Goal: Information Seeking & Learning: Learn about a topic

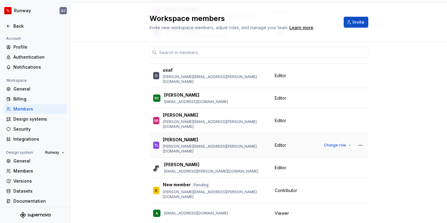
scroll to position [302, 0]
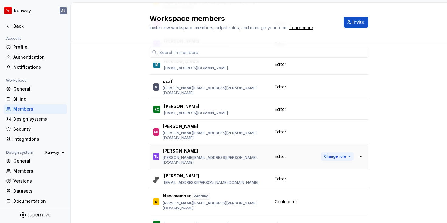
click at [333, 154] on span "Change role" at bounding box center [335, 156] width 22 height 5
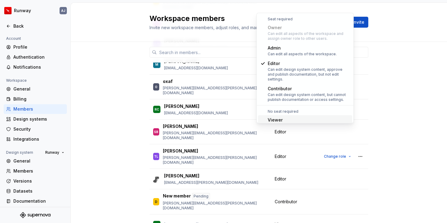
click at [114, 89] on div "19 / 25 editor seats assigned Member Workspace role GS [PERSON_NAME] [PERSON_NA…" at bounding box center [259, 100] width 376 height 721
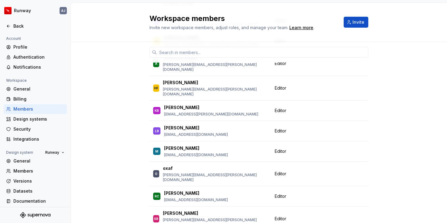
scroll to position [214, 0]
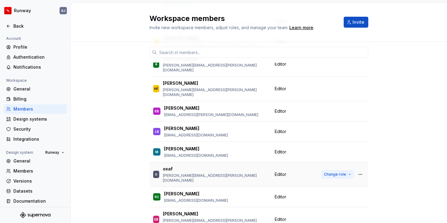
click at [344, 172] on span "Change role" at bounding box center [335, 174] width 22 height 5
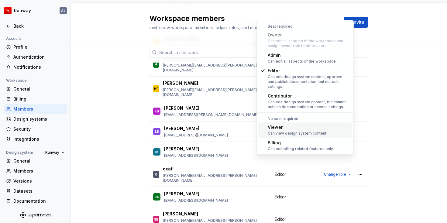
click at [311, 124] on div "Viewer" at bounding box center [298, 127] width 60 height 6
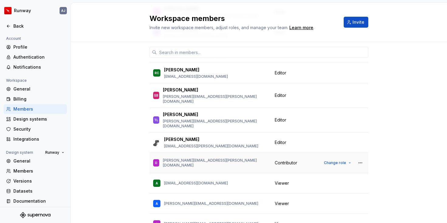
scroll to position [311, 0]
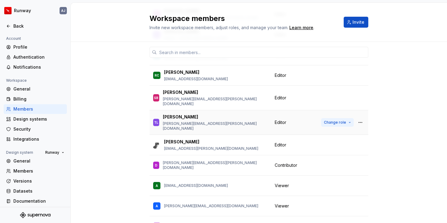
click at [344, 120] on span "Change role" at bounding box center [335, 122] width 22 height 5
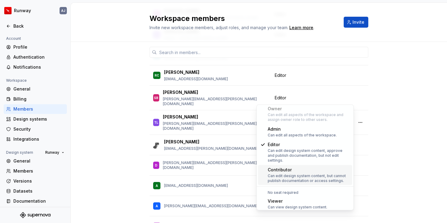
scroll to position [24, 0]
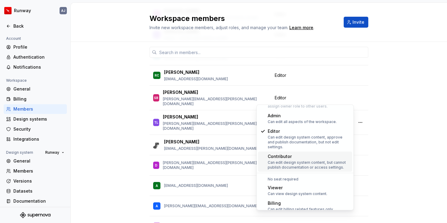
click at [402, 105] on div "18 / 25 editor seats assigned Member Workspace role GS [PERSON_NAME] [PERSON_NA…" at bounding box center [259, 89] width 376 height 716
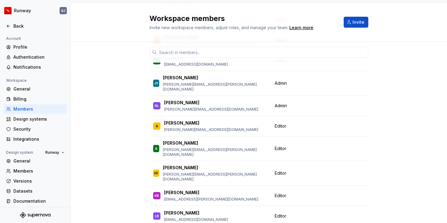
scroll to position [131, 0]
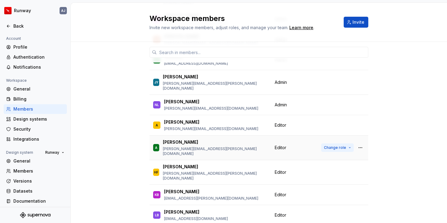
click at [336, 145] on span "Change role" at bounding box center [335, 147] width 22 height 5
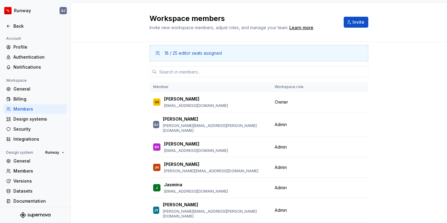
scroll to position [0, 0]
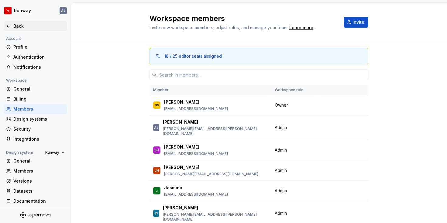
click at [20, 28] on div "Back" at bounding box center [38, 26] width 51 height 6
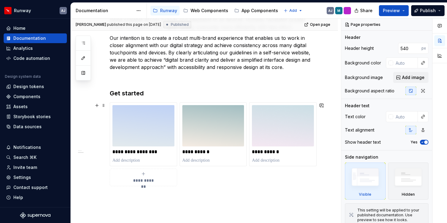
scroll to position [258, 0]
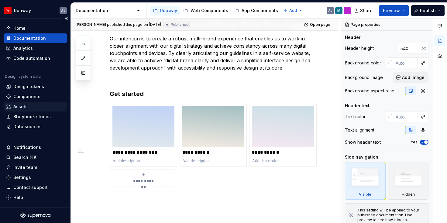
click at [28, 107] on div "Assets" at bounding box center [35, 107] width 58 height 6
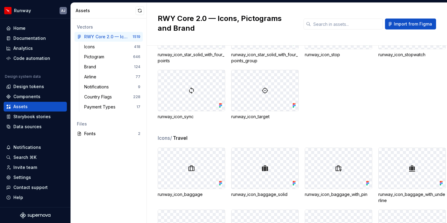
scroll to position [654, 0]
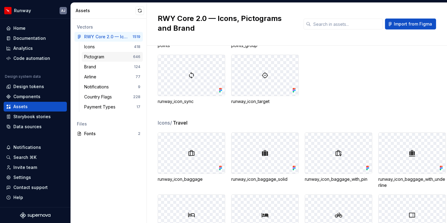
click at [108, 57] on div "Pictogram" at bounding box center [108, 57] width 49 height 6
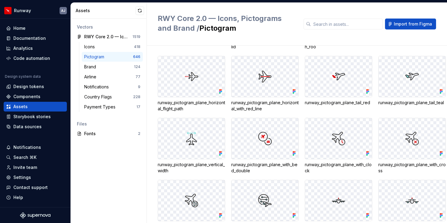
scroll to position [978, 0]
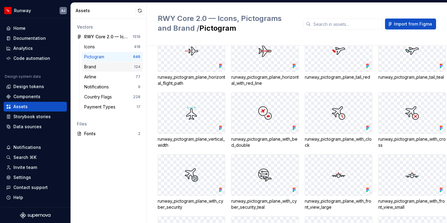
click at [112, 67] on div "Brand" at bounding box center [109, 67] width 50 height 6
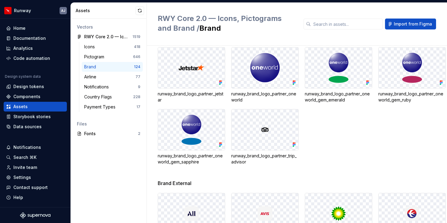
scroll to position [101, 0]
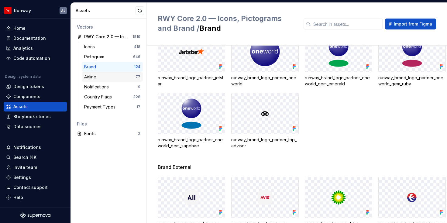
click at [109, 75] on div "Airline" at bounding box center [109, 77] width 51 height 6
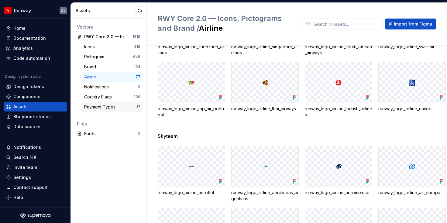
scroll to position [510, 0]
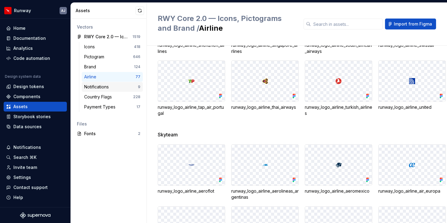
click at [108, 83] on div "Notifications 9" at bounding box center [112, 87] width 61 height 10
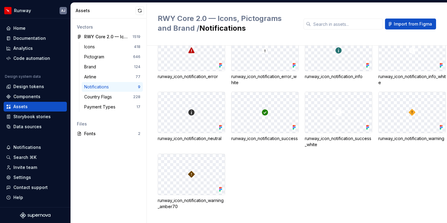
scroll to position [41, 0]
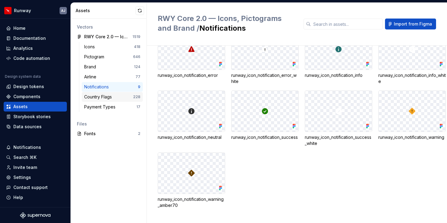
click at [108, 98] on div "Country Flags" at bounding box center [99, 97] width 30 height 6
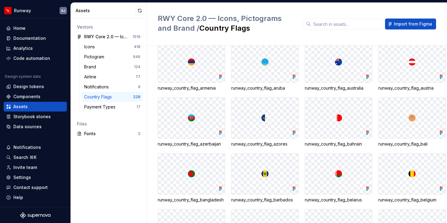
scroll to position [157, 0]
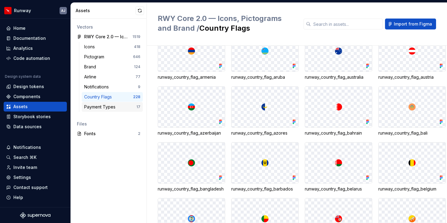
click at [111, 104] on div "Payment Types" at bounding box center [101, 107] width 34 height 6
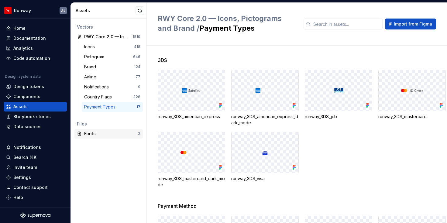
click at [110, 135] on div "Fonts" at bounding box center [111, 134] width 54 height 6
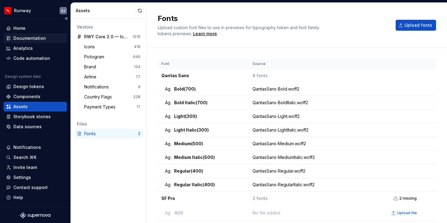
click at [29, 35] on div "Documentation" at bounding box center [29, 38] width 32 height 6
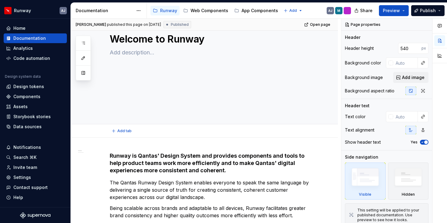
scroll to position [69, 0]
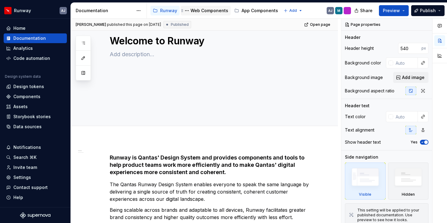
click at [205, 12] on div "Web Components" at bounding box center [209, 11] width 38 height 6
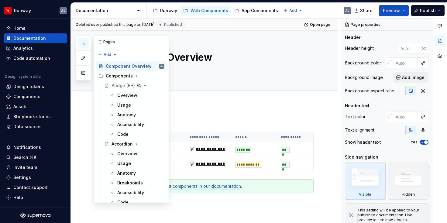
click at [84, 39] on button "button" at bounding box center [83, 43] width 11 height 11
click at [195, 106] on div "**********" at bounding box center [204, 198] width 267 height 189
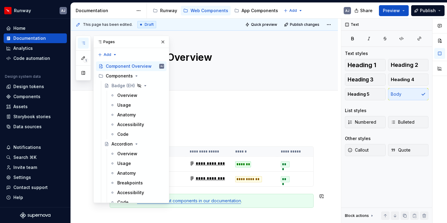
click at [212, 201] on link "learn more about components in our documentation" at bounding box center [189, 200] width 104 height 5
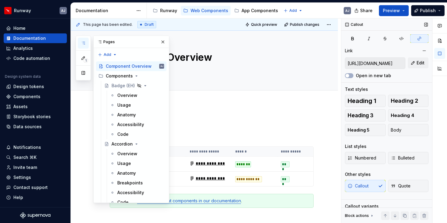
click at [373, 62] on input "[URL][DOMAIN_NAME]" at bounding box center [375, 63] width 60 height 11
click at [125, 96] on div "Overview" at bounding box center [127, 95] width 20 height 6
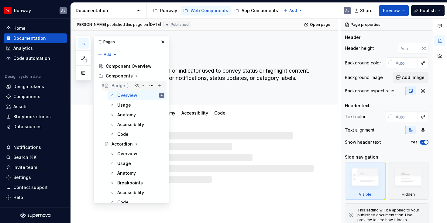
click at [113, 87] on div "Badge (EH)" at bounding box center [122, 86] width 22 height 6
click at [120, 95] on div "Overview" at bounding box center [127, 95] width 20 height 6
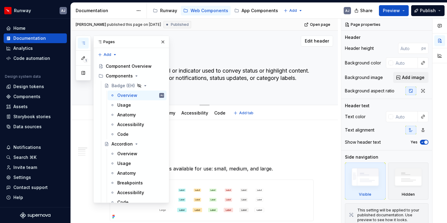
click at [207, 72] on textarea "A badge is a visual label or indicator used to convey status or highlight conte…" at bounding box center [210, 78] width 204 height 24
click at [270, 94] on div "Badge (EH) A badge is a visual label or indicator used to convey status or high…" at bounding box center [212, 68] width 204 height 74
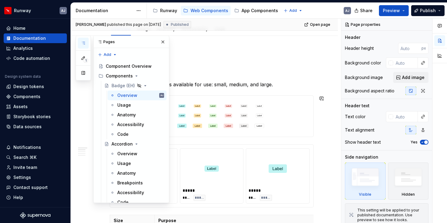
scroll to position [94, 0]
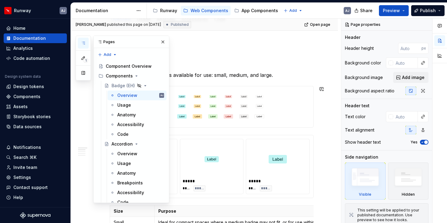
click at [233, 104] on img at bounding box center [211, 106] width 203 height 41
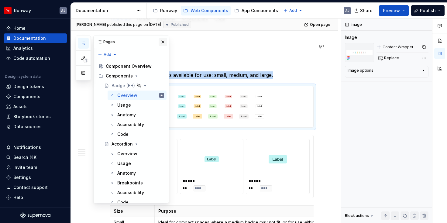
click at [164, 43] on button "button" at bounding box center [163, 42] width 9 height 9
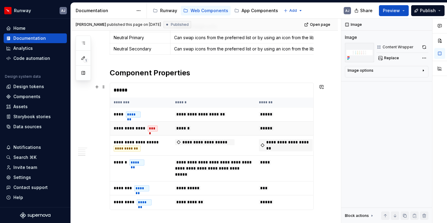
scroll to position [684, 0]
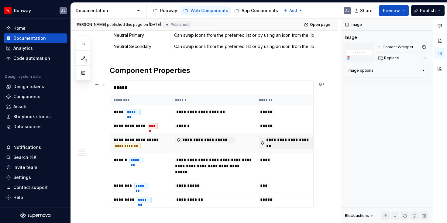
click at [134, 147] on div "**********" at bounding box center [127, 146] width 27 height 6
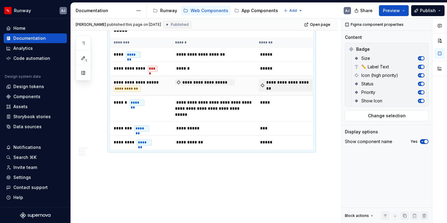
scroll to position [743, 0]
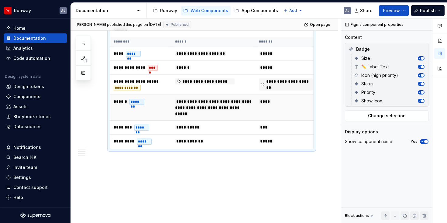
click at [149, 117] on td "****** *******" at bounding box center [140, 108] width 61 height 26
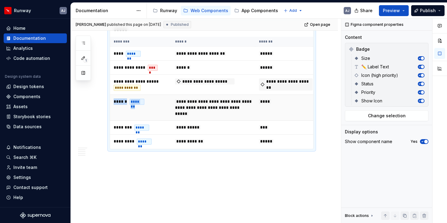
click at [149, 117] on td "****** *******" at bounding box center [140, 108] width 61 height 26
click at [137, 99] on div "*******" at bounding box center [136, 102] width 15 height 6
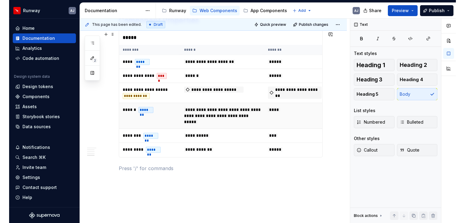
scroll to position [758, 0]
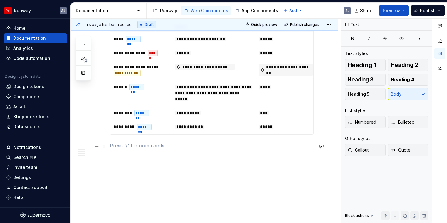
click at [143, 146] on p at bounding box center [212, 145] width 204 height 7
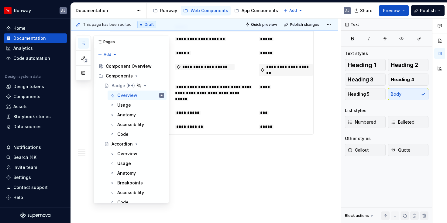
click at [84, 43] on icon "button" at bounding box center [83, 43] width 5 height 5
click at [83, 41] on icon "button" at bounding box center [83, 43] width 5 height 5
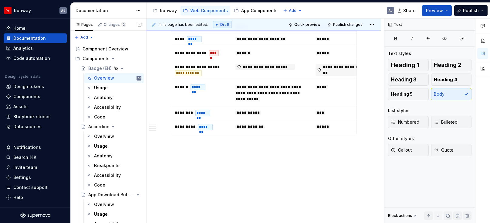
scroll to position [745, 0]
click at [158, 147] on button "button" at bounding box center [158, 146] width 9 height 9
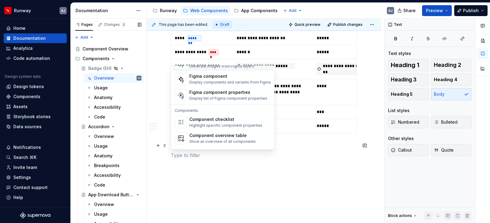
scroll to position [580, 0]
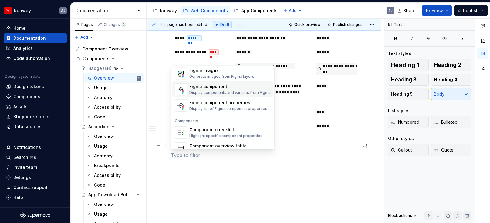
click at [200, 89] on div "Figma component" at bounding box center [229, 87] width 81 height 6
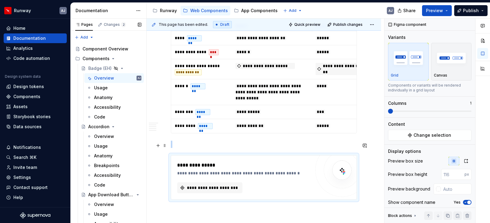
scroll to position [752, 0]
click at [213, 188] on span "**********" at bounding box center [212, 188] width 53 height 6
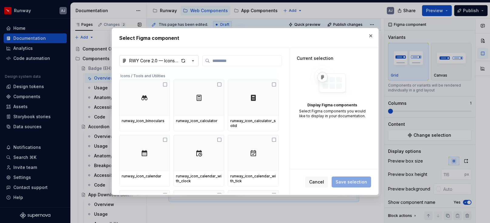
click at [193, 61] on icon "button" at bounding box center [193, 61] width 6 height 6
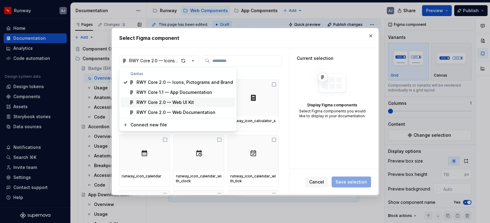
click at [191, 102] on div "RWY Core 2.0 — Web UI Kit" at bounding box center [165, 102] width 57 height 6
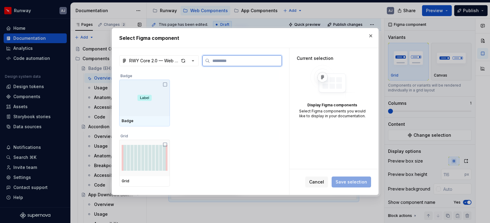
click at [145, 98] on img at bounding box center [145, 98] width 14 height 6
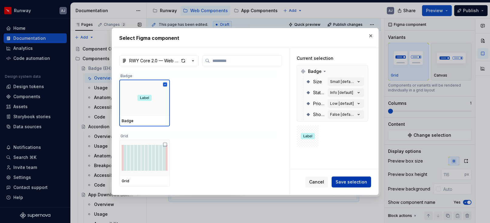
click at [350, 182] on span "Save selection" at bounding box center [352, 182] width 32 height 6
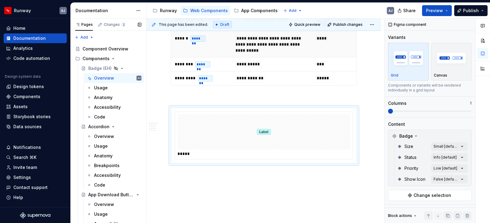
scroll to position [815, 0]
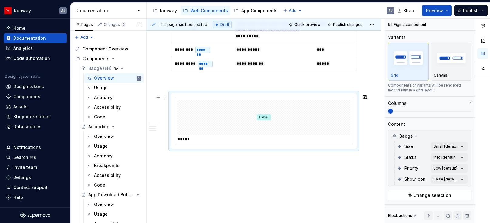
click at [267, 119] on img at bounding box center [264, 117] width 14 height 30
click at [446, 9] on button "Preview" at bounding box center [437, 10] width 30 height 11
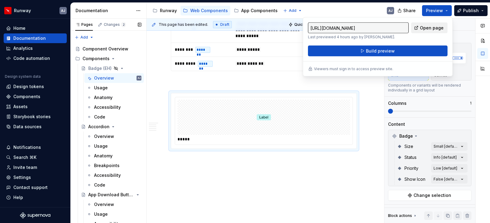
click at [434, 28] on span "Open page" at bounding box center [432, 28] width 24 height 6
click at [446, 11] on span "Publish" at bounding box center [471, 11] width 16 height 6
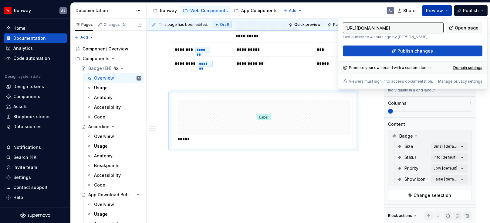
click at [437, 10] on span "Preview" at bounding box center [434, 11] width 17 height 6
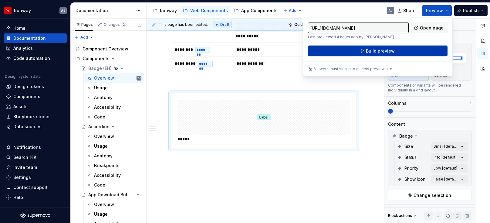
click at [391, 51] on span "Build preview" at bounding box center [380, 51] width 29 height 6
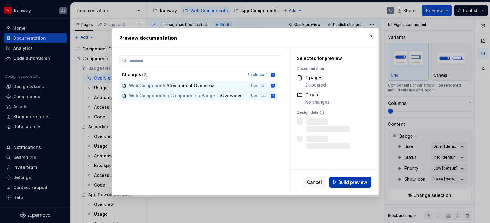
click at [354, 183] on span "Build preview" at bounding box center [353, 182] width 29 height 6
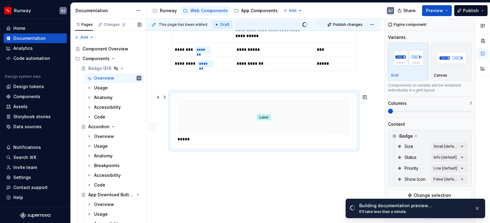
click at [266, 117] on img at bounding box center [264, 117] width 14 height 30
click at [267, 118] on img at bounding box center [264, 117] width 14 height 30
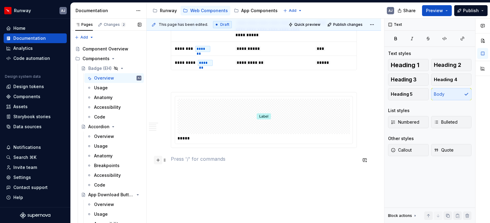
click at [159, 162] on button "button" at bounding box center [158, 160] width 9 height 9
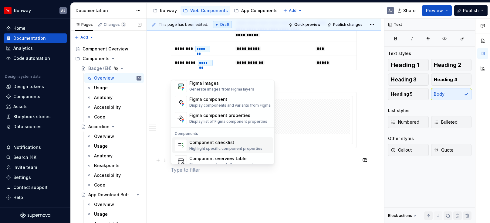
scroll to position [573, 0]
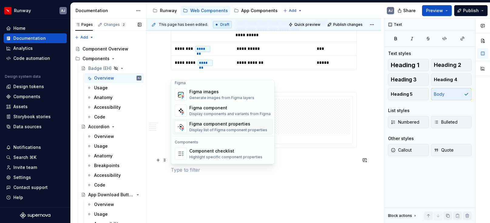
click at [217, 123] on div "Figma component properties" at bounding box center [228, 124] width 78 height 6
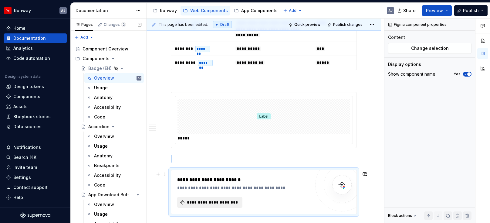
click at [226, 203] on span "**********" at bounding box center [212, 202] width 53 height 6
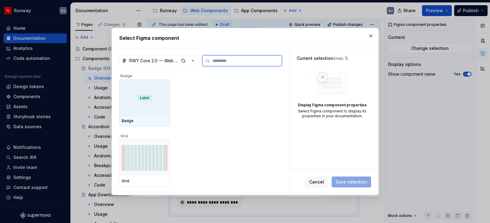
click at [143, 91] on div at bounding box center [144, 98] width 51 height 36
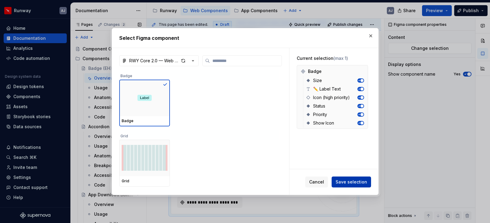
click at [358, 182] on span "Save selection" at bounding box center [352, 182] width 32 height 6
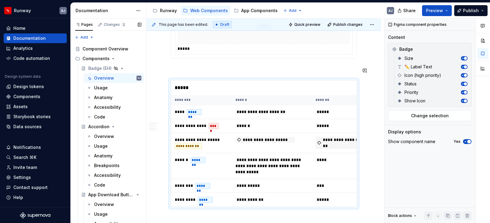
scroll to position [904, 0]
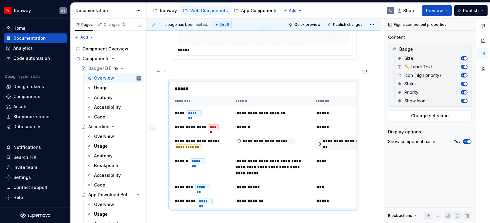
click at [263, 71] on p at bounding box center [264, 70] width 186 height 7
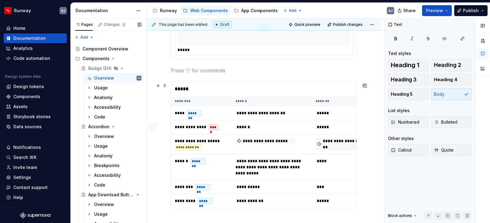
click at [270, 93] on div "*****" at bounding box center [265, 89] width 189 height 15
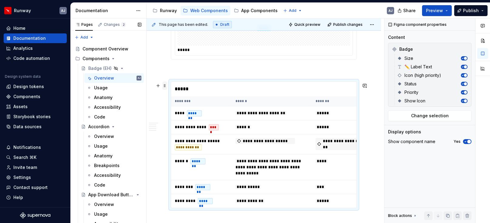
click at [164, 86] on span at bounding box center [164, 85] width 5 height 9
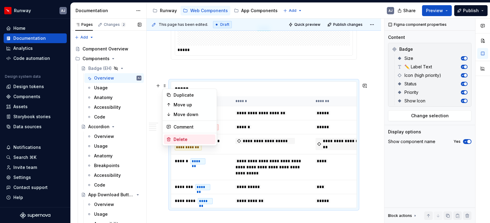
click at [187, 138] on div "Delete" at bounding box center [193, 139] width 39 height 6
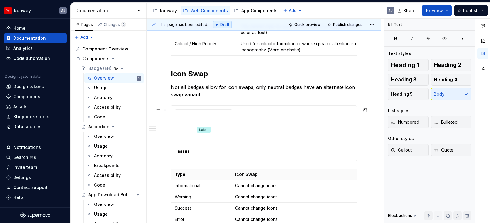
scroll to position [486, 0]
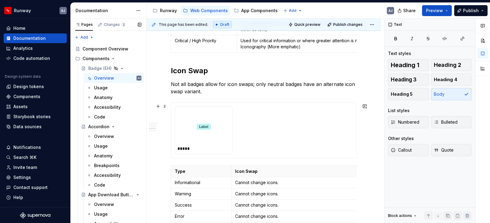
click at [206, 139] on img at bounding box center [204, 126] width 14 height 30
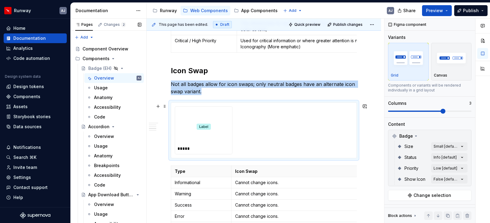
click at [205, 131] on img at bounding box center [204, 126] width 14 height 30
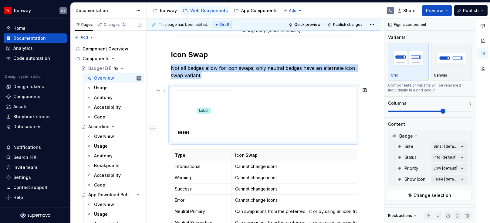
scroll to position [504, 0]
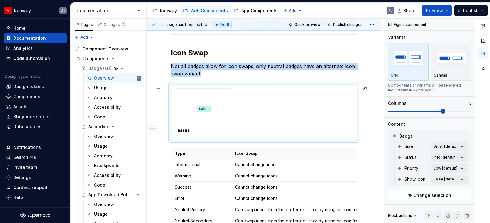
click at [207, 121] on img at bounding box center [204, 109] width 14 height 30
click at [446, 144] on div "Comments Open comments No comments yet Select ‘Comment’ from the block context …" at bounding box center [438, 121] width 106 height 205
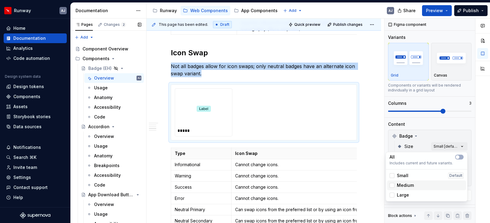
click at [438, 184] on div "Medium" at bounding box center [427, 185] width 74 height 6
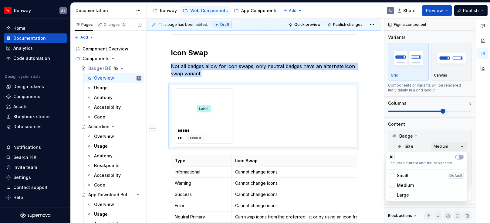
click at [446, 147] on div "Comments Open comments No comments yet Select ‘Comment’ from the block context …" at bounding box center [438, 121] width 106 height 205
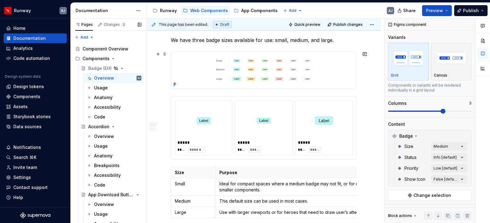
scroll to position [128, 0]
type textarea "*"
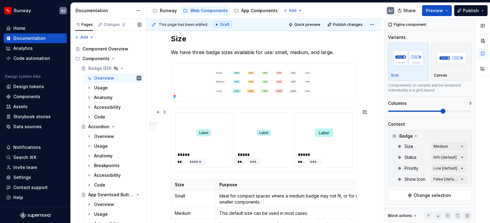
click at [335, 149] on div at bounding box center [324, 132] width 52 height 35
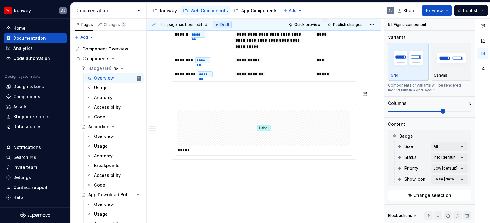
scroll to position [833, 0]
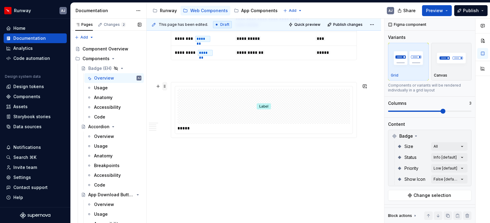
click at [165, 87] on span at bounding box center [164, 86] width 5 height 9
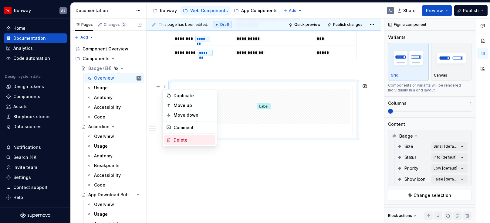
click at [188, 137] on div "Delete" at bounding box center [193, 140] width 39 height 6
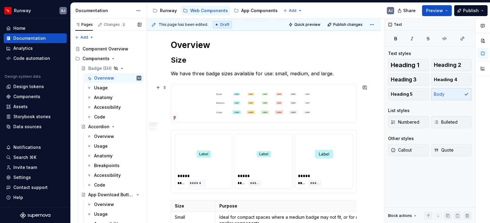
scroll to position [101, 0]
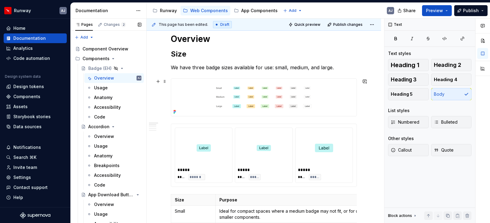
click at [243, 101] on img at bounding box center [264, 97] width 186 height 37
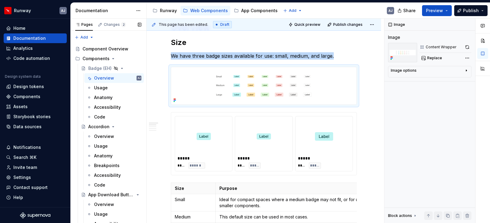
scroll to position [0, 0]
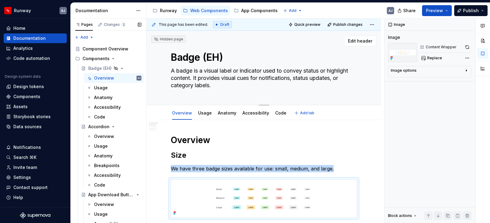
click at [224, 59] on textarea "Badge (EH)" at bounding box center [263, 57] width 186 height 15
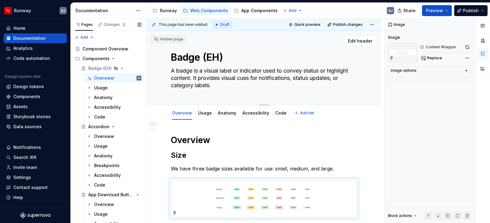
click at [223, 56] on textarea "Badge (EH)" at bounding box center [263, 57] width 186 height 15
type textarea "*"
type textarea "Badge (EH"
type textarea "*"
type textarea "Badge (E"
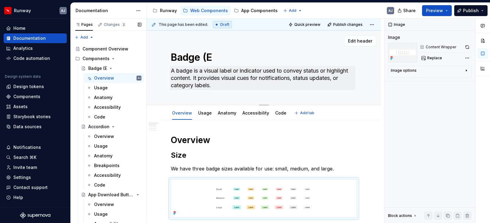
type textarea "*"
type textarea "Badge ("
type textarea "*"
type textarea "Badge"
type textarea "*"
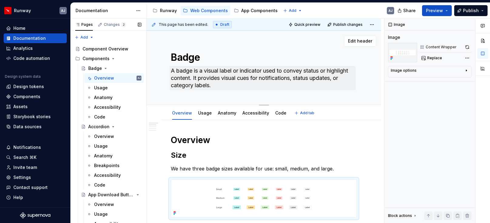
type textarea "Badge"
type textarea "*"
type textarea "Badge"
click at [203, 109] on div "Usage" at bounding box center [205, 113] width 19 height 10
click at [204, 111] on link "Usage" at bounding box center [205, 112] width 14 height 5
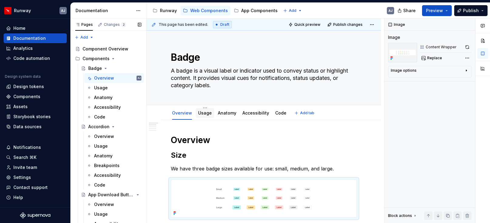
click at [204, 111] on link "Usage" at bounding box center [205, 112] width 14 height 5
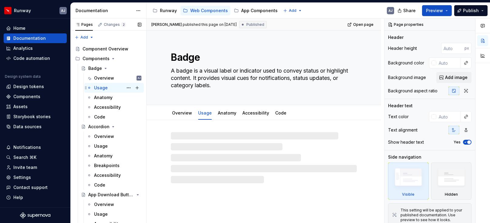
click at [109, 89] on div "Usage AJ" at bounding box center [117, 88] width 47 height 9
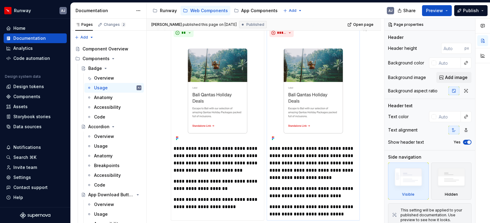
scroll to position [144, 0]
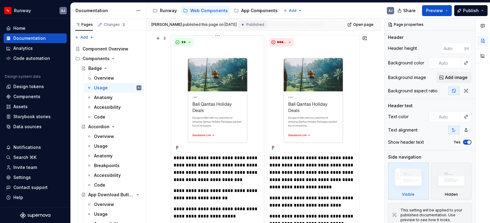
click at [223, 114] on img at bounding box center [218, 100] width 88 height 103
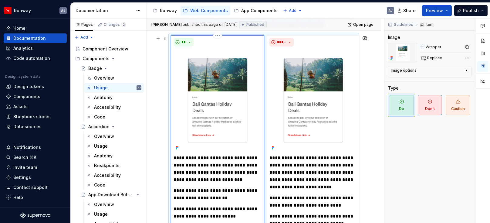
click at [223, 114] on img at bounding box center [218, 100] width 88 height 103
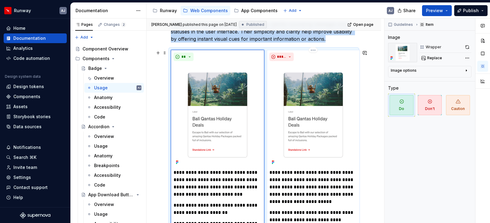
scroll to position [119, 0]
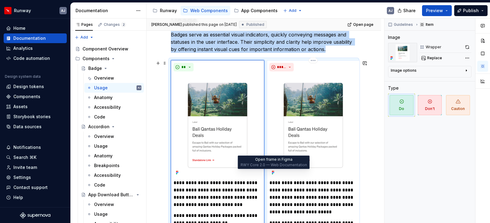
click at [275, 171] on icon at bounding box center [273, 172] width 5 height 5
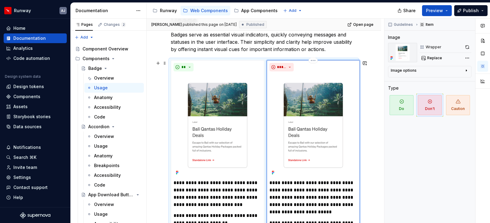
type textarea "*"
